Goal: Check status: Check status

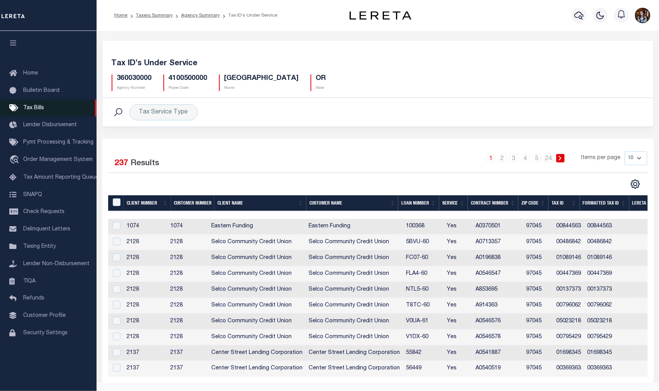
click at [25, 107] on span "Tax Bills" at bounding box center [33, 107] width 21 height 5
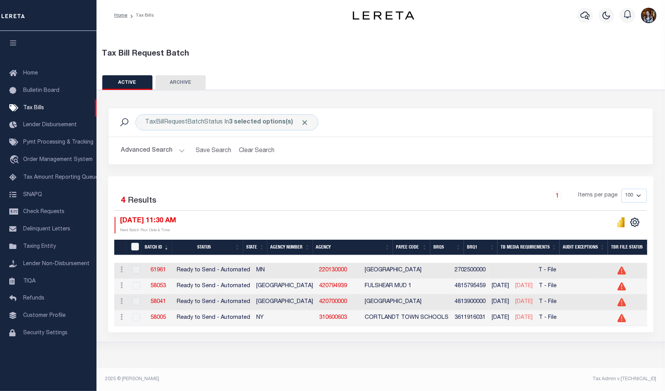
click at [140, 153] on button "Advanced Search" at bounding box center [153, 150] width 64 height 15
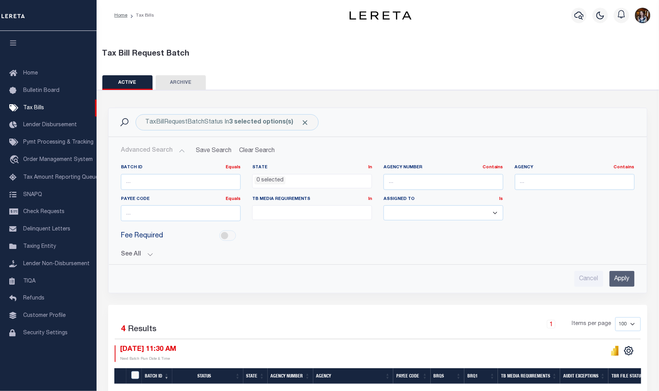
click at [134, 259] on div "Batch ID Equals Equals Is Not Equal To Is Greater Than Is Less Than State In In…" at bounding box center [378, 222] width 526 height 129
click at [134, 256] on button "See All" at bounding box center [378, 254] width 514 height 7
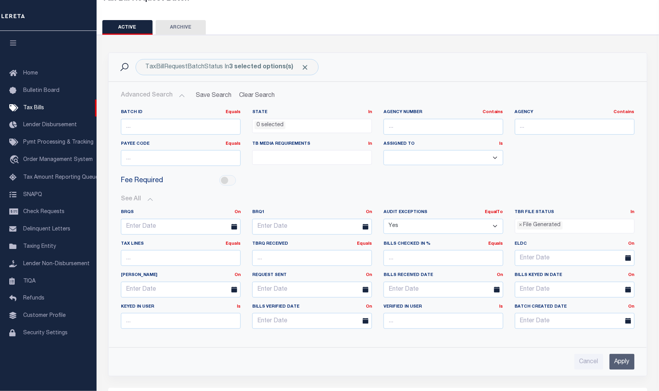
scroll to position [86, 0]
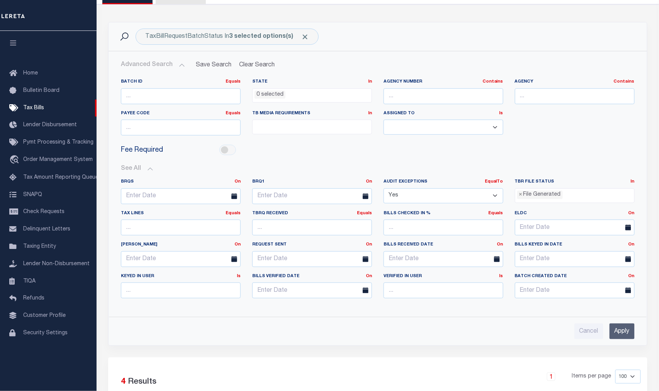
click at [616, 327] on input "Apply" at bounding box center [621, 332] width 25 height 16
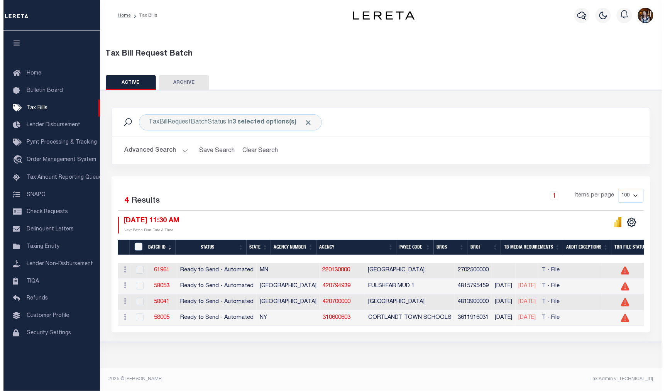
scroll to position [0, 0]
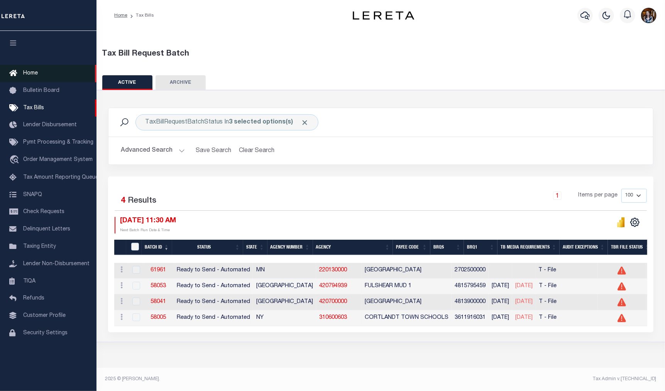
click at [33, 74] on span "Home" at bounding box center [30, 73] width 15 height 5
